Goal: Task Accomplishment & Management: Use online tool/utility

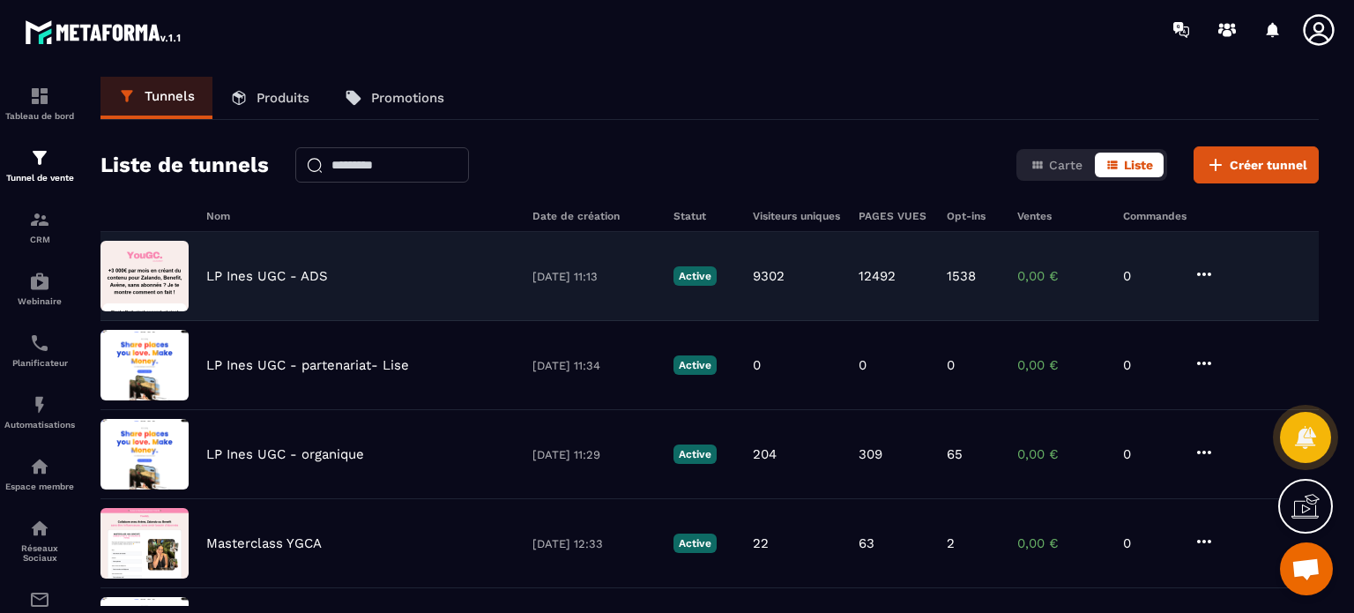
click at [290, 277] on p "LP Ines UGC - ADS" at bounding box center [267, 276] width 122 height 16
click at [1202, 271] on icon at bounding box center [1203, 274] width 21 height 21
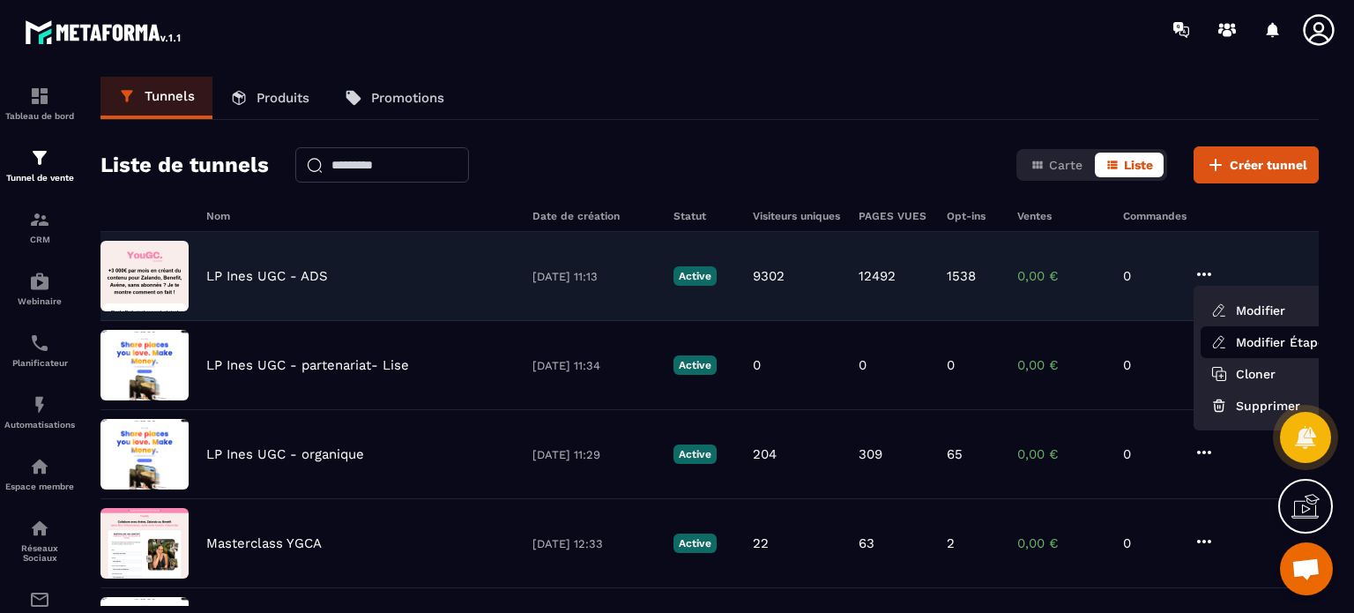
click at [1237, 341] on link "Modifier Étapes" at bounding box center [1270, 342] width 141 height 32
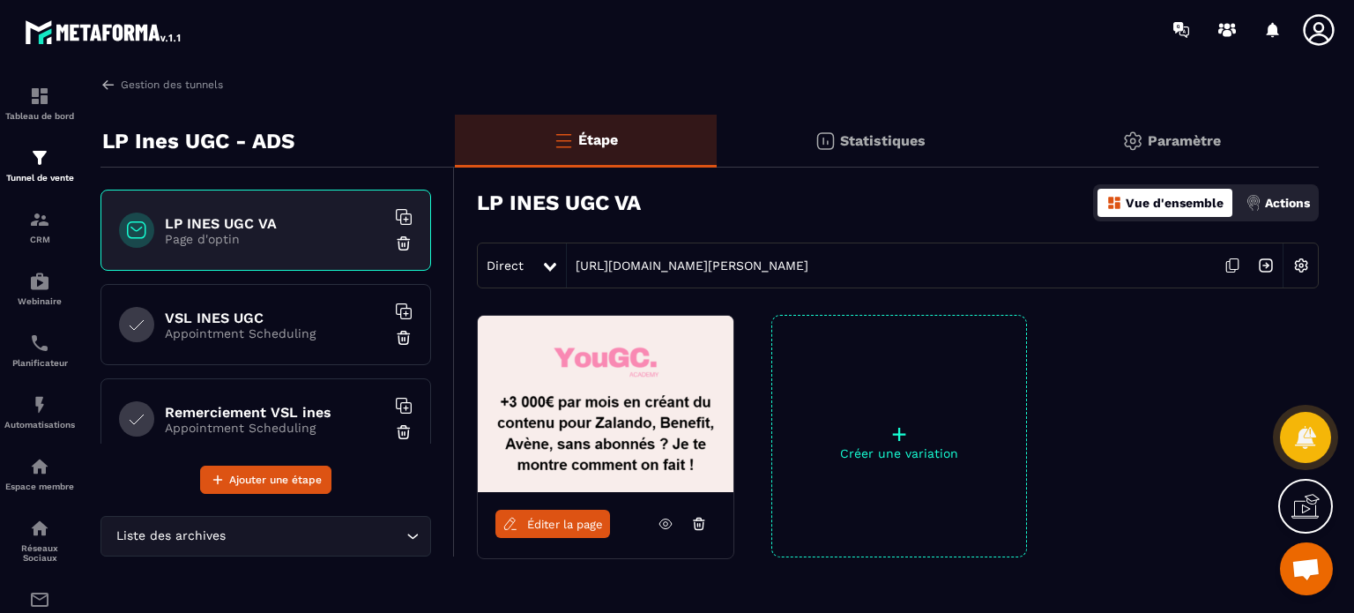
click at [349, 333] on p "Appointment Scheduling" at bounding box center [275, 333] width 220 height 14
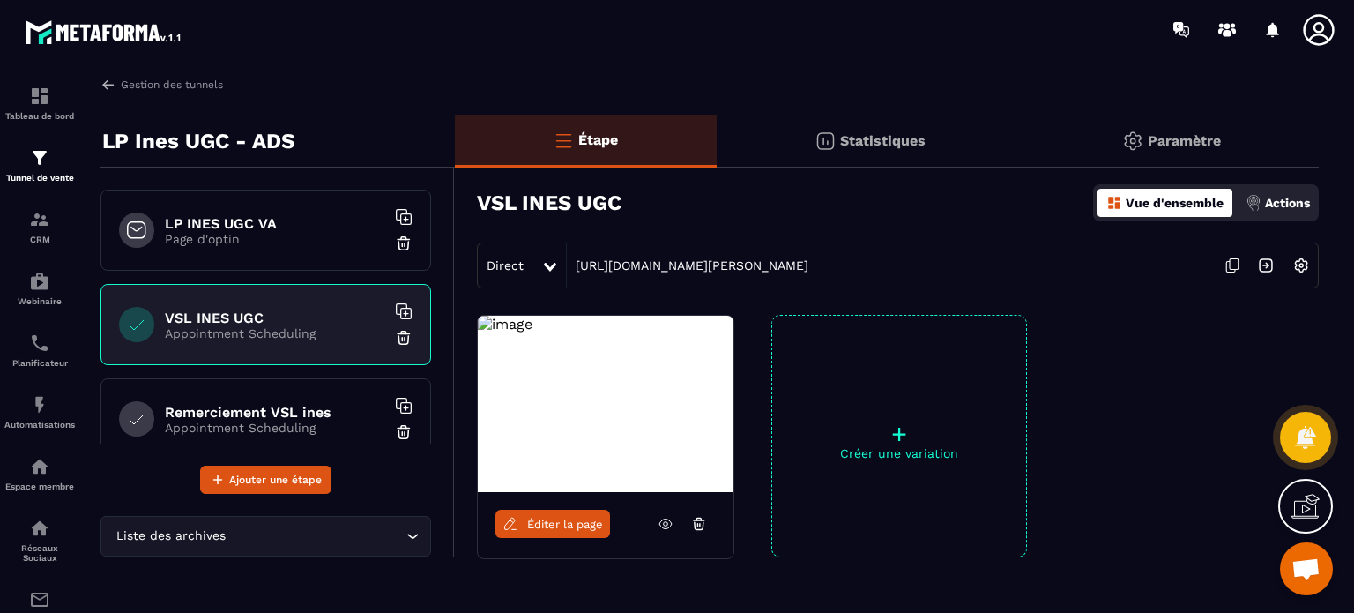
click at [560, 524] on span "Éditer la page" at bounding box center [565, 523] width 76 height 13
